Goal: Navigation & Orientation: Find specific page/section

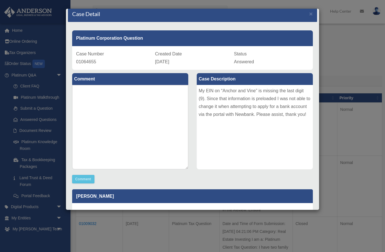
scroll to position [5, 0]
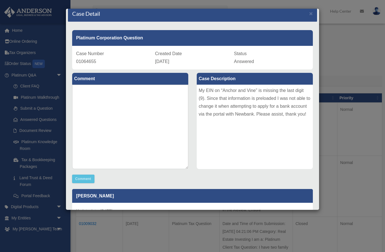
click at [58, 76] on div "Case Detail × Platinum Corporation Question Case Number 01064655 Created Date A…" at bounding box center [192, 126] width 385 height 252
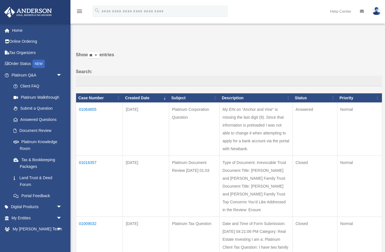
click at [59, 71] on span "arrow_drop_down" at bounding box center [61, 76] width 11 height 12
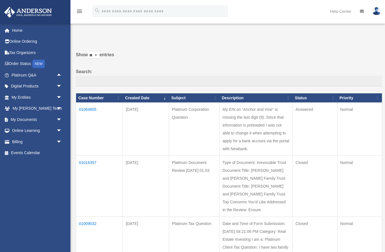
click at [26, 98] on link "My Entities arrow_drop_down" at bounding box center [37, 97] width 66 height 11
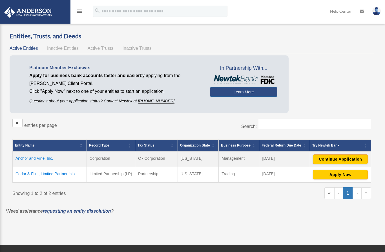
click at [341, 158] on button "Continue Application" at bounding box center [340, 160] width 55 height 10
click at [342, 176] on button "Apply Now" at bounding box center [340, 175] width 55 height 10
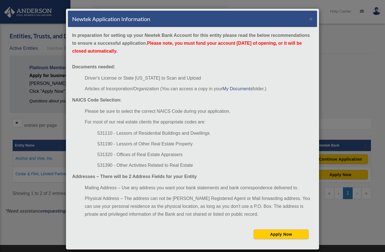
click at [312, 17] on button "×" at bounding box center [311, 19] width 4 height 6
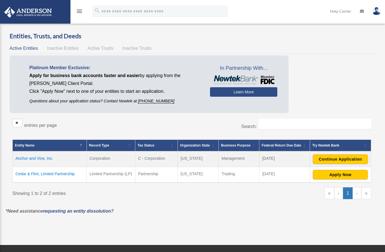
click at [346, 163] on button "Continue Application" at bounding box center [340, 160] width 55 height 10
click at [339, 175] on button "Apply Now" at bounding box center [340, 175] width 55 height 10
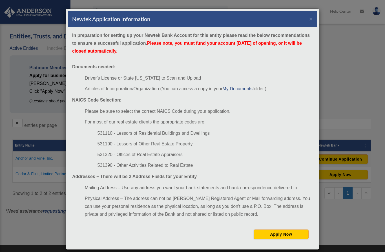
click at [282, 236] on button "Apply Now" at bounding box center [281, 235] width 55 height 10
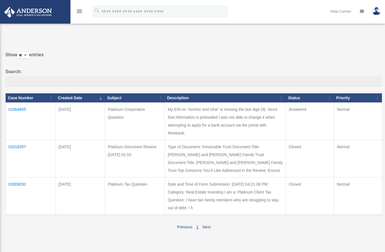
click at [328, 115] on td "Answered" at bounding box center [310, 121] width 48 height 37
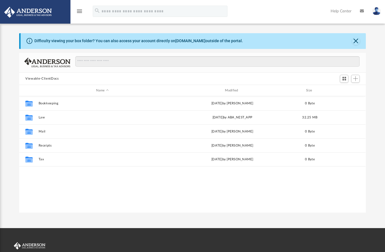
scroll to position [128, 346]
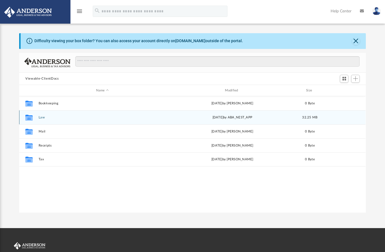
click at [43, 119] on button "Law" at bounding box center [103, 118] width 128 height 4
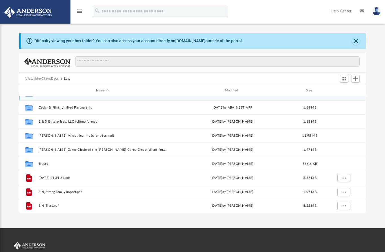
scroll to position [10, 0]
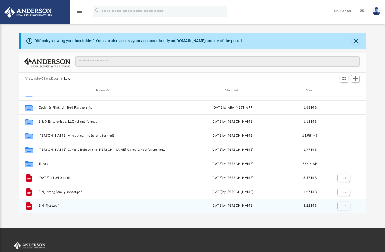
click at [57, 213] on div "File EIN_Trust.pdf Fri Jun 20 2025 by Olivia Mann 3.22 MB" at bounding box center [192, 206] width 346 height 14
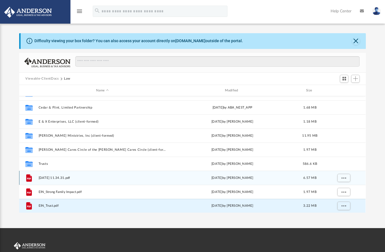
click at [341, 178] on span "More options" at bounding box center [343, 178] width 5 height 3
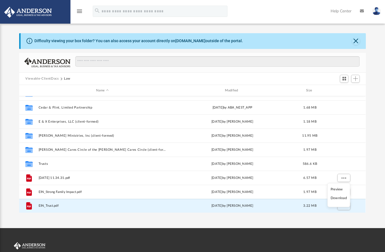
click at [335, 192] on li "Preview" at bounding box center [338, 189] width 16 height 6
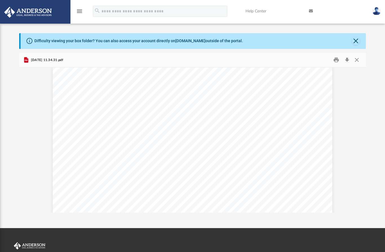
scroll to position [6, 0]
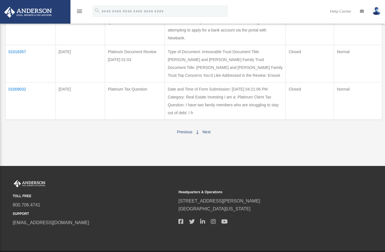
scroll to position [79, 0]
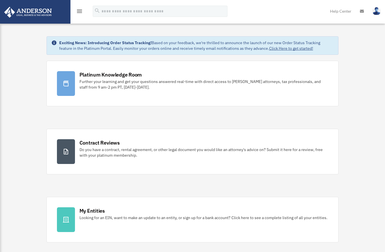
click at [286, 50] on link "Click Here to get started!" at bounding box center [291, 48] width 44 height 5
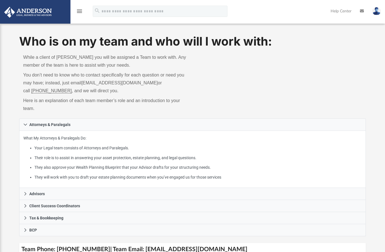
click at [377, 13] on img at bounding box center [376, 11] width 8 height 8
click at [363, 12] on icon at bounding box center [362, 11] width 4 height 4
click at [362, 13] on icon at bounding box center [362, 11] width 4 height 4
click at [364, 8] on link at bounding box center [361, 11] width 12 height 22
click at [339, 13] on link "Help Center" at bounding box center [340, 11] width 29 height 22
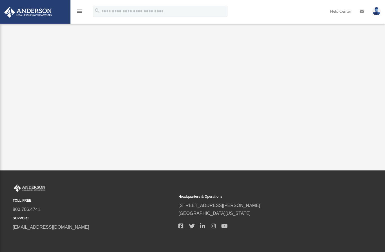
click at [7, 173] on div "TOLL FREE 800.706.4741 SUPPORT info@andersonadvisors.com Headquarters & Operati…" at bounding box center [192, 213] width 385 height 85
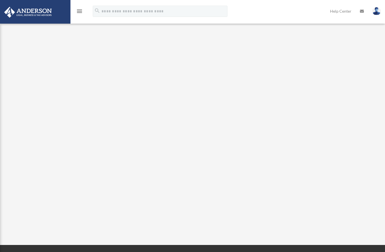
click at [7, 160] on div "<span data-mce-type="bookmark" style="display: inline-block; width: 0px; overfl…" at bounding box center [192, 127] width 372 height 191
click at [362, 11] on icon at bounding box center [362, 11] width 4 height 4
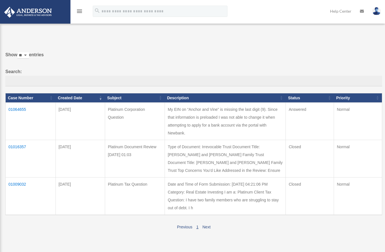
scroll to position [0, 0]
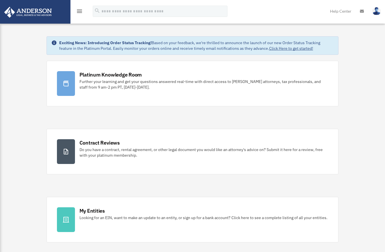
click at [81, 12] on icon "menu" at bounding box center [79, 11] width 7 height 7
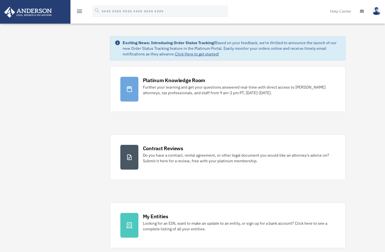
click at [76, 14] on icon "menu" at bounding box center [79, 11] width 7 height 7
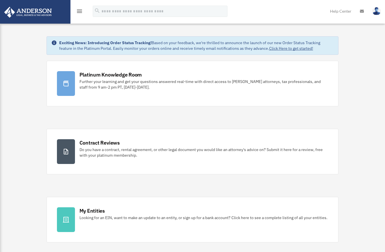
click at [79, 13] on icon "menu" at bounding box center [79, 11] width 7 height 7
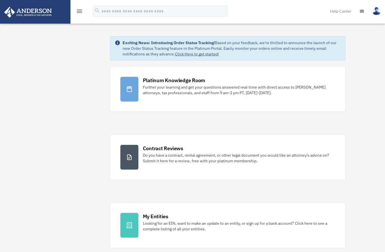
click at [201, 55] on link "Click Here to get started!" at bounding box center [197, 54] width 44 height 5
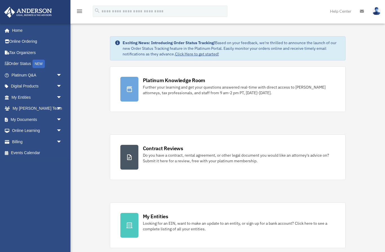
click at [20, 30] on link "Home" at bounding box center [36, 30] width 64 height 11
click at [32, 85] on link "Digital Products arrow_drop_down" at bounding box center [37, 86] width 66 height 11
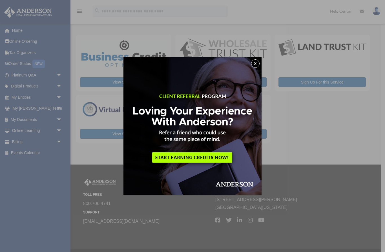
click at [255, 66] on button "x" at bounding box center [255, 63] width 8 height 8
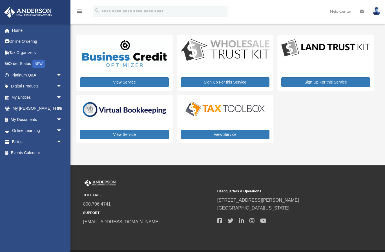
click at [225, 137] on link "View Service" at bounding box center [225, 135] width 89 height 10
click at [130, 135] on link "View Service" at bounding box center [124, 135] width 89 height 10
click at [125, 85] on link "View Service" at bounding box center [124, 82] width 89 height 10
click at [29, 75] on link "Platinum Q&A arrow_drop_down" at bounding box center [37, 75] width 66 height 11
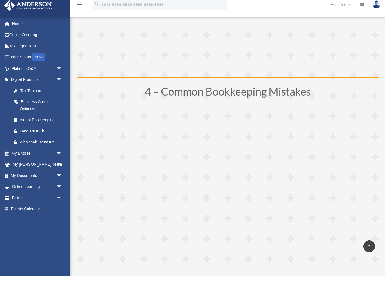
scroll to position [649, 0]
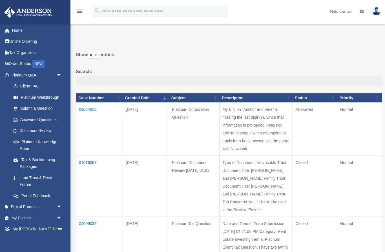
click at [48, 95] on link "Platinum Walkthrough" at bounding box center [38, 97] width 60 height 11
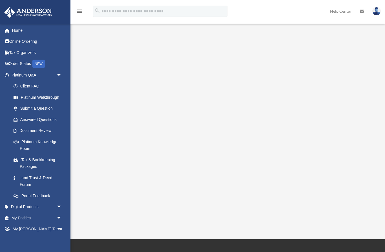
click at [243, 207] on div "<span data-mce-type="bookmark" style="display: inline-block; width: 0px; overfl…" at bounding box center [227, 125] width 302 height 186
click at [59, 202] on span "arrow_drop_down" at bounding box center [61, 208] width 11 height 12
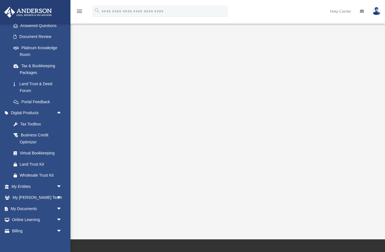
scroll to position [95, 0]
click at [59, 183] on span "arrow_drop_down" at bounding box center [61, 187] width 11 height 12
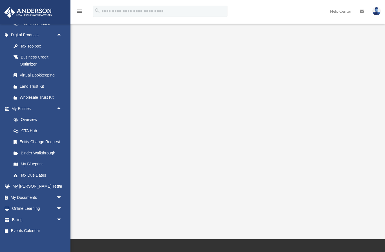
scroll to position [172, 0]
click at [38, 163] on link "My Blueprint" at bounding box center [39, 164] width 63 height 11
click at [33, 162] on link "My Blueprint" at bounding box center [39, 164] width 63 height 11
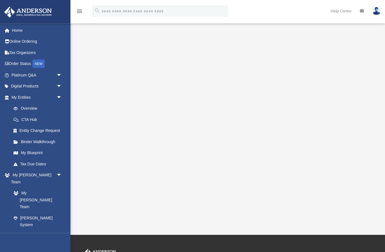
scroll to position [39, 0]
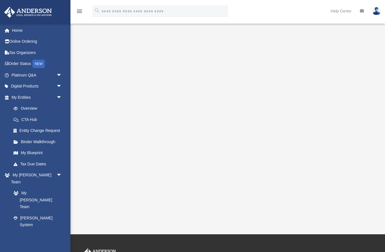
click at [42, 231] on link "Client Referrals" at bounding box center [38, 236] width 60 height 11
click at [28, 242] on link "My Documents arrow_drop_down" at bounding box center [36, 247] width 64 height 11
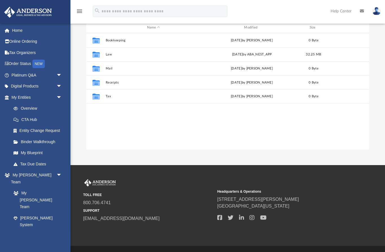
scroll to position [128, 283]
click at [28, 242] on link "My Documents arrow_drop_down" at bounding box center [36, 247] width 64 height 11
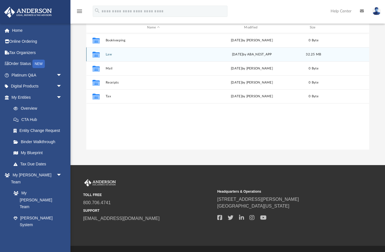
click at [110, 56] on button "Law" at bounding box center [153, 55] width 96 height 4
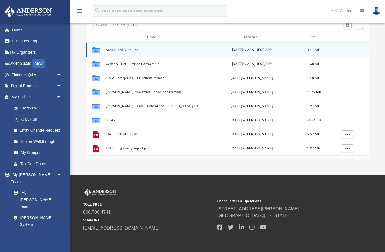
scroll to position [0, 0]
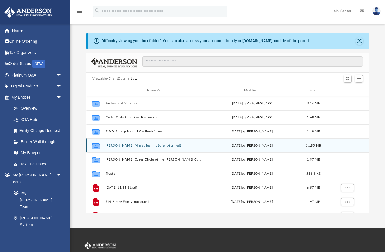
click at [159, 141] on div "Collaborated Folder E.D. Brown Ministries, Inc (client-formed) Fri Jun 20 2025 …" at bounding box center [227, 146] width 283 height 14
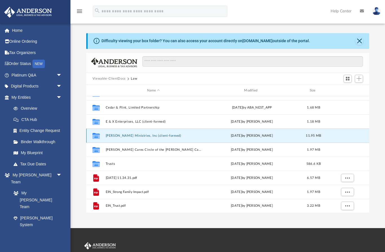
scroll to position [10, 0]
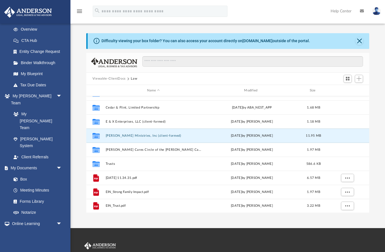
scroll to position [80, 0]
click at [34, 229] on link "Courses" at bounding box center [38, 234] width 60 height 11
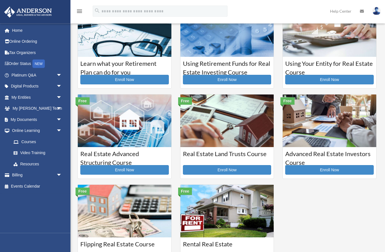
scroll to position [28, 0]
click at [20, 177] on link "Billing arrow_drop_down" at bounding box center [37, 175] width 66 height 11
click at [36, 154] on link "Video Training" at bounding box center [39, 153] width 63 height 11
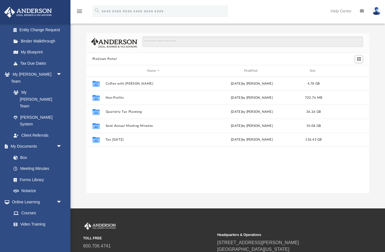
scroll to position [101, 0]
click at [31, 230] on link "Resources" at bounding box center [38, 235] width 60 height 11
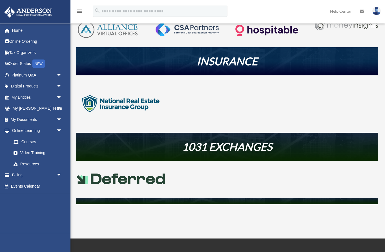
scroll to position [209, 0]
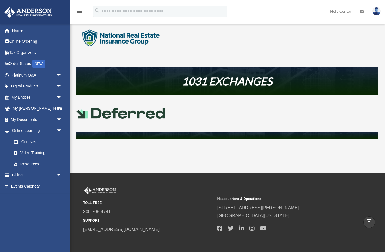
click at [15, 175] on link "Billing arrow_drop_down" at bounding box center [37, 175] width 66 height 11
click at [62, 171] on span "arrow_drop_down" at bounding box center [61, 176] width 11 height 12
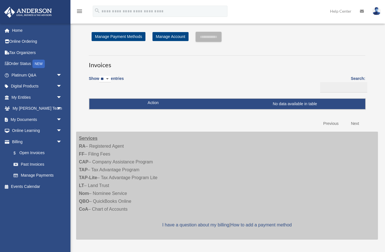
click at [177, 38] on link "Manage Account" at bounding box center [170, 36] width 36 height 9
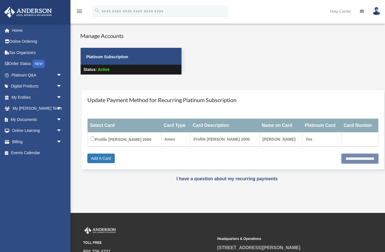
click at [13, 140] on link "Billing arrow_drop_down" at bounding box center [37, 141] width 66 height 11
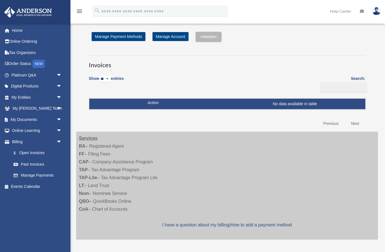
click at [121, 38] on link "Manage Payment Methods" at bounding box center [119, 36] width 54 height 9
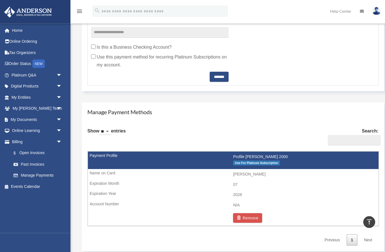
scroll to position [250, 0]
click at [250, 164] on span "Use For Platinum Subscription" at bounding box center [256, 163] width 47 height 5
click at [33, 185] on link "Events Calendar" at bounding box center [37, 186] width 66 height 11
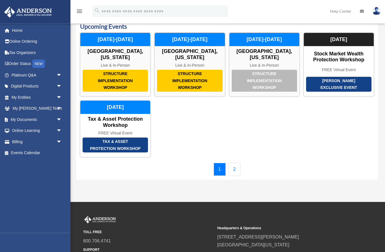
scroll to position [21, 0]
